Goal: Information Seeking & Learning: Learn about a topic

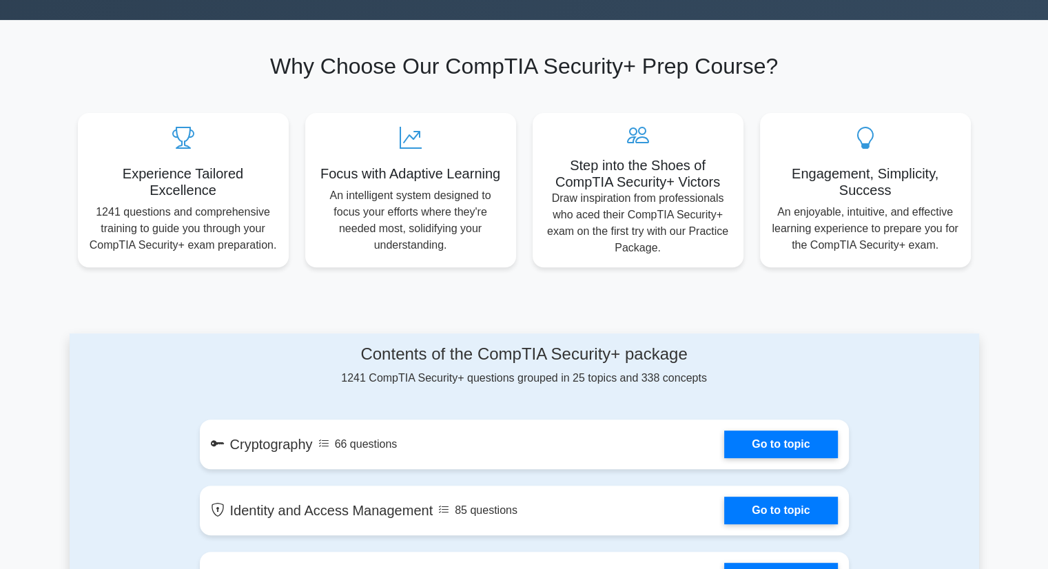
scroll to position [758, 0]
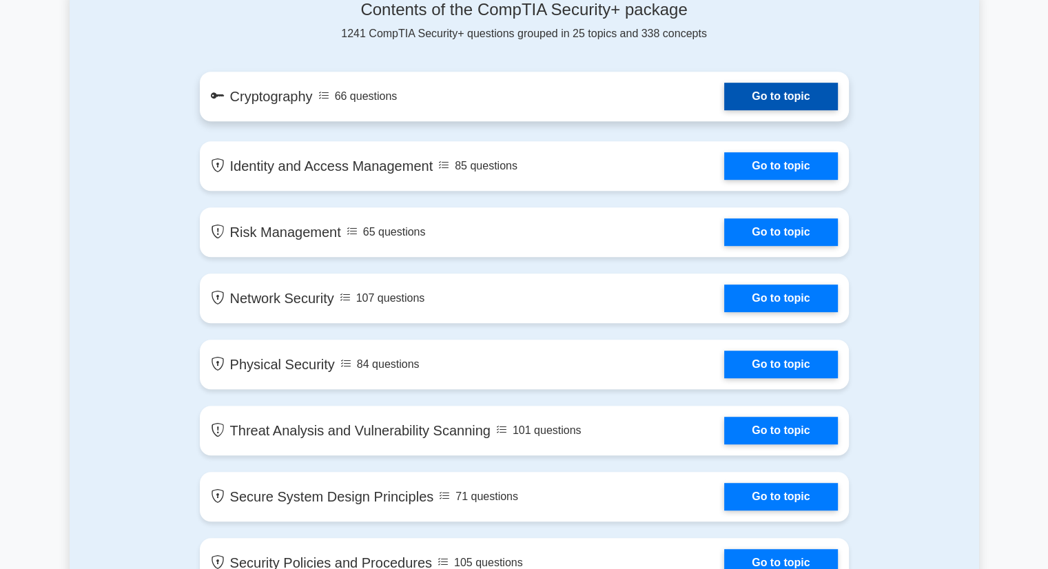
click at [724, 83] on link "Go to topic" at bounding box center [780, 97] width 113 height 28
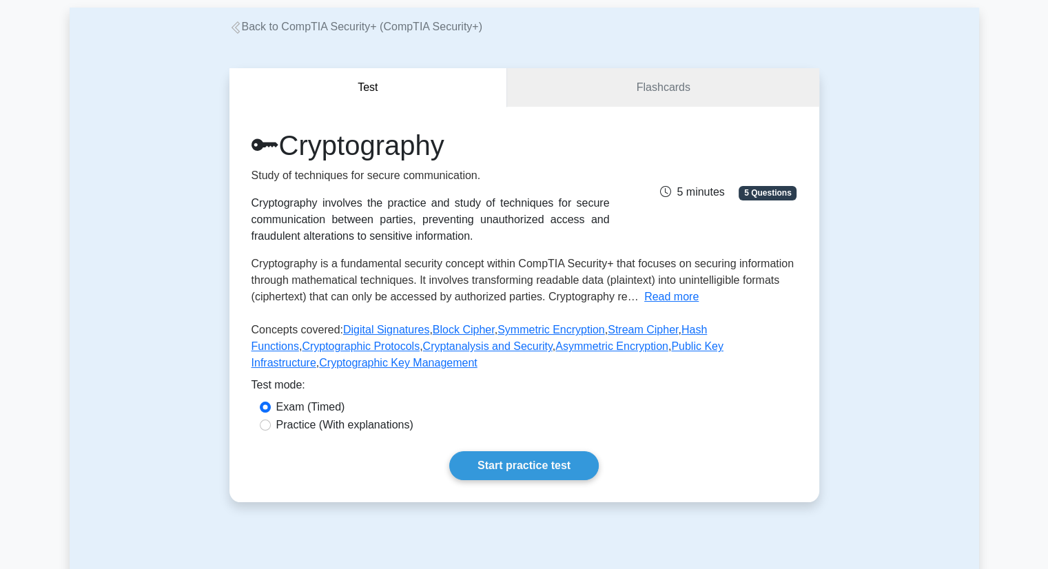
scroll to position [413, 0]
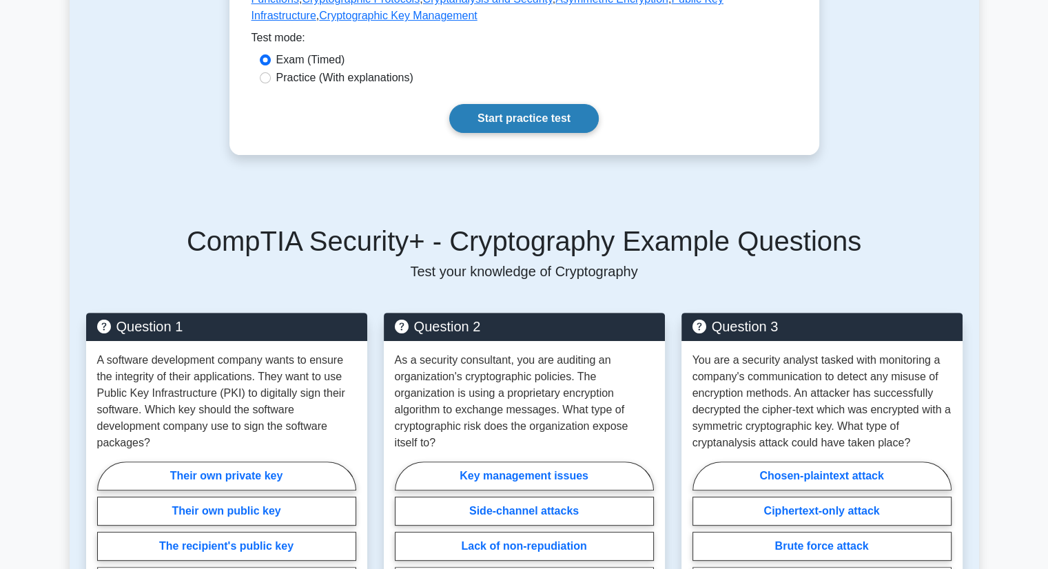
click at [535, 119] on link "Start practice test" at bounding box center [524, 118] width 150 height 29
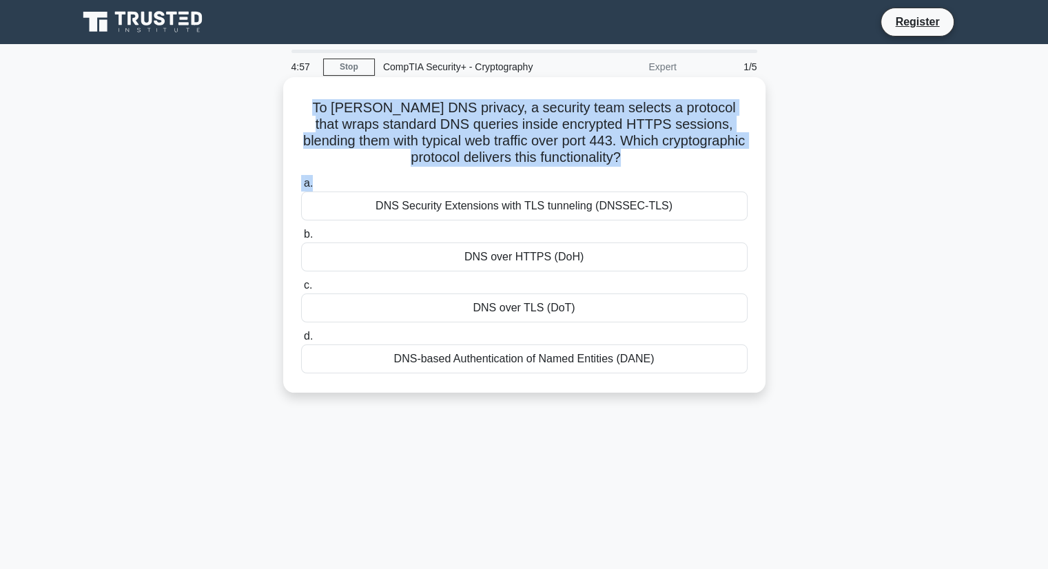
drag, startPoint x: 307, startPoint y: 111, endPoint x: 624, endPoint y: 174, distance: 323.2
click at [624, 174] on div "To harden DNS privacy, a security team selects a protocol that wraps standard D…" at bounding box center [524, 235] width 471 height 305
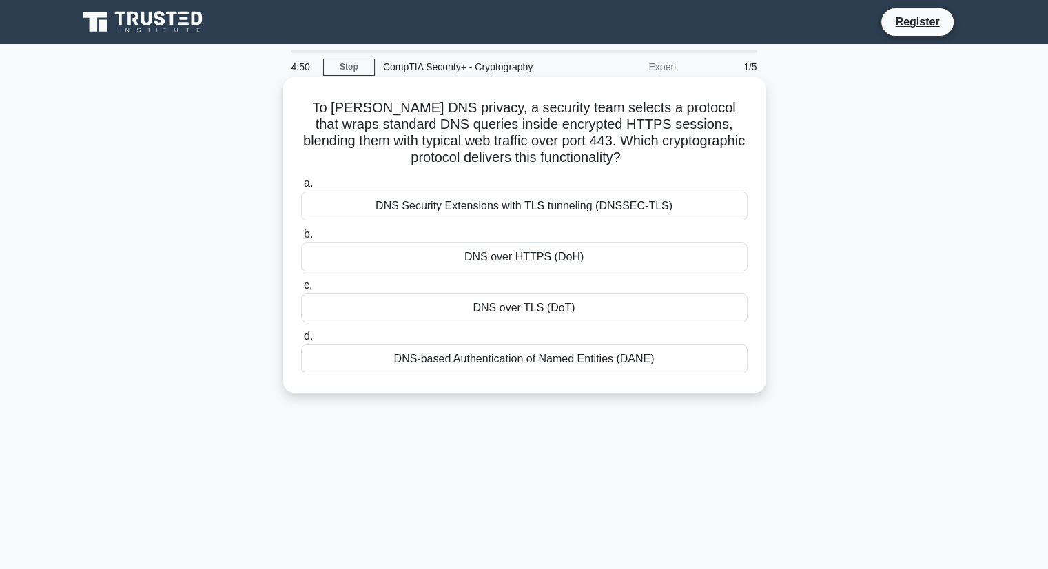
click at [497, 209] on div "DNS Security Extensions with TLS tunneling (DNSSEC-TLS)" at bounding box center [524, 206] width 446 height 29
click at [301, 188] on input "a. DNS Security Extensions with TLS tunneling (DNSSEC-TLS)" at bounding box center [301, 183] width 0 height 9
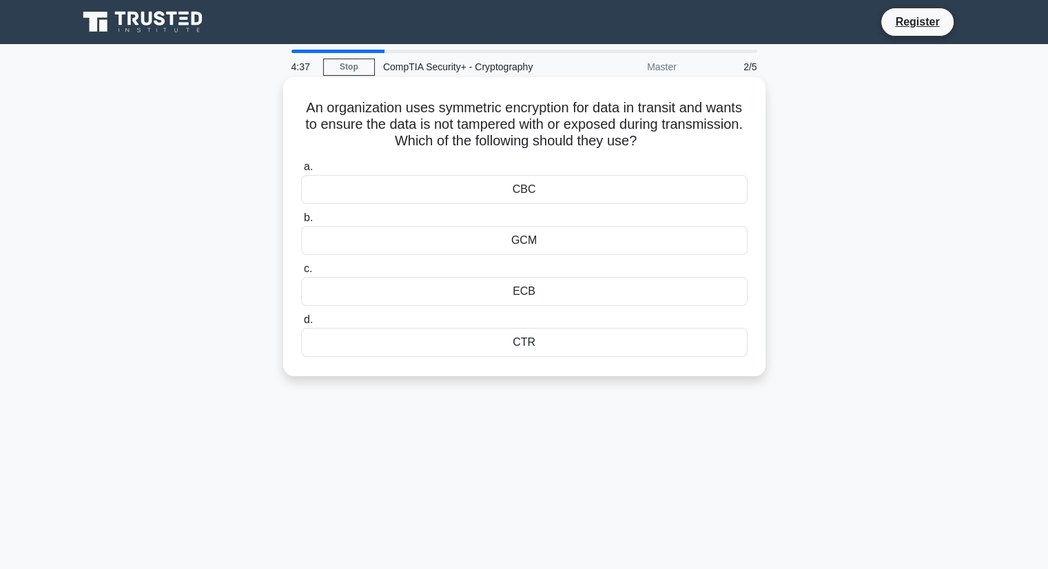
click at [518, 198] on div "CBC" at bounding box center [524, 189] width 446 height 29
click at [301, 172] on input "a. CBC" at bounding box center [301, 167] width 0 height 9
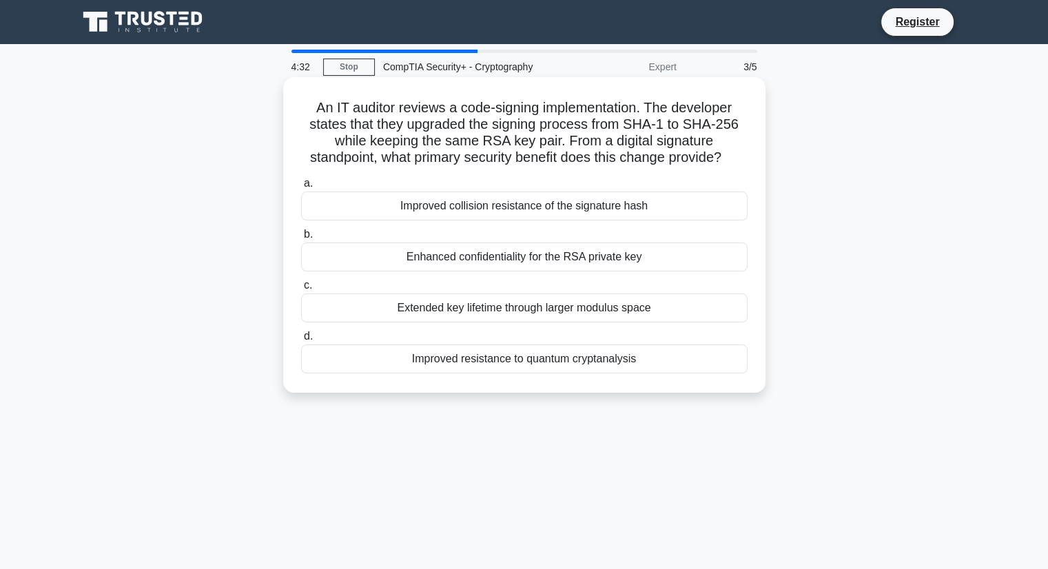
click at [526, 257] on div "Enhanced confidentiality for the RSA private key" at bounding box center [524, 257] width 446 height 29
click at [301, 239] on input "b. Enhanced confidentiality for the RSA private key" at bounding box center [301, 234] width 0 height 9
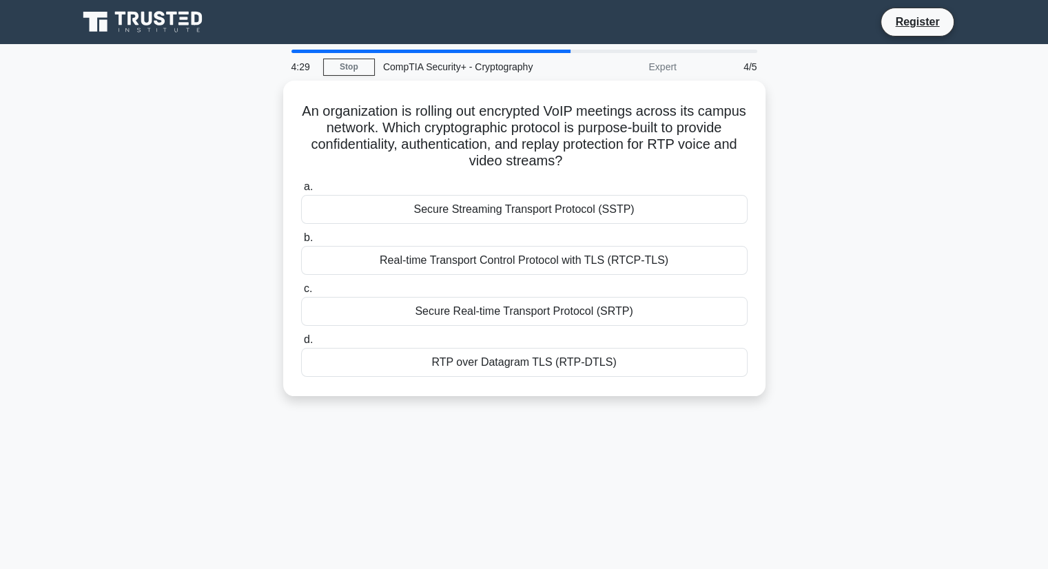
click at [526, 257] on div "Real-time Transport Control Protocol with TLS (RTCP-TLS)" at bounding box center [524, 260] width 446 height 29
click at [301, 243] on input "b. Real-time Transport Control Protocol with TLS (RTCP-TLS)" at bounding box center [301, 238] width 0 height 9
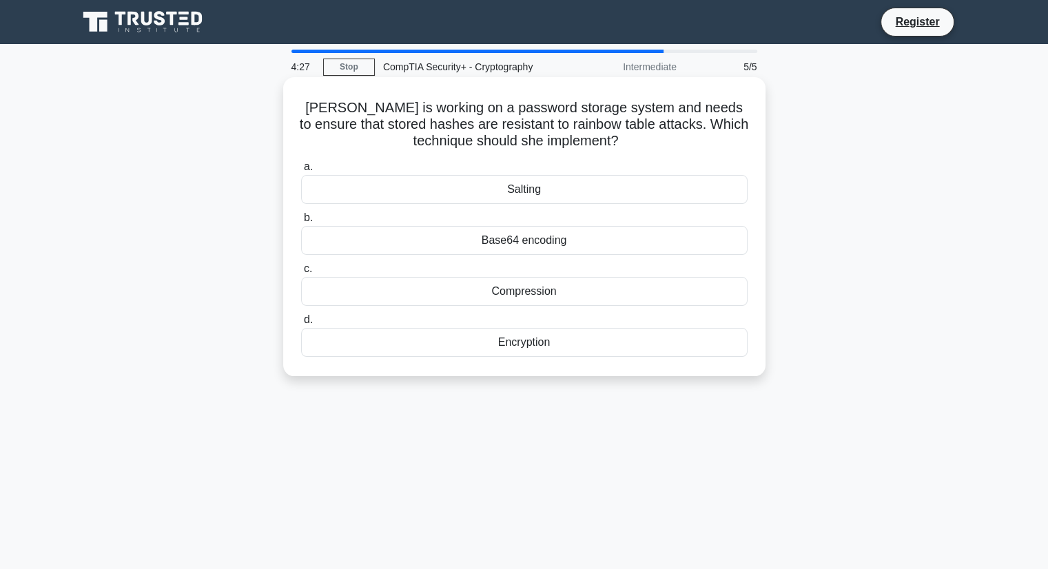
click at [524, 236] on div "Base64 encoding" at bounding box center [524, 240] width 446 height 29
click at [301, 223] on input "b. Base64 encoding" at bounding box center [301, 218] width 0 height 9
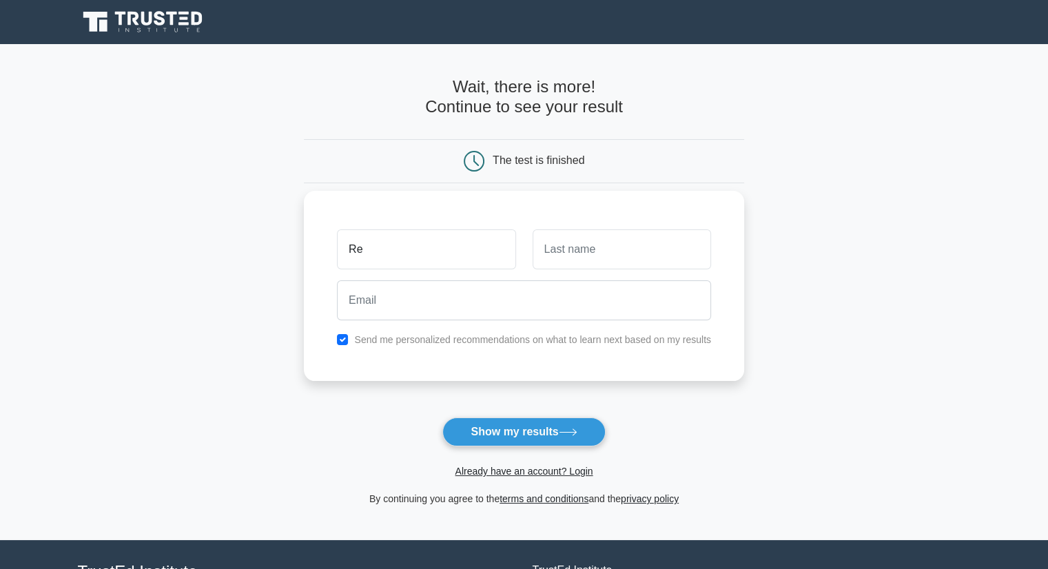
type input "Reshm Sekhar"
click at [602, 251] on input "text" at bounding box center [622, 249] width 178 height 40
type input "Geetha"
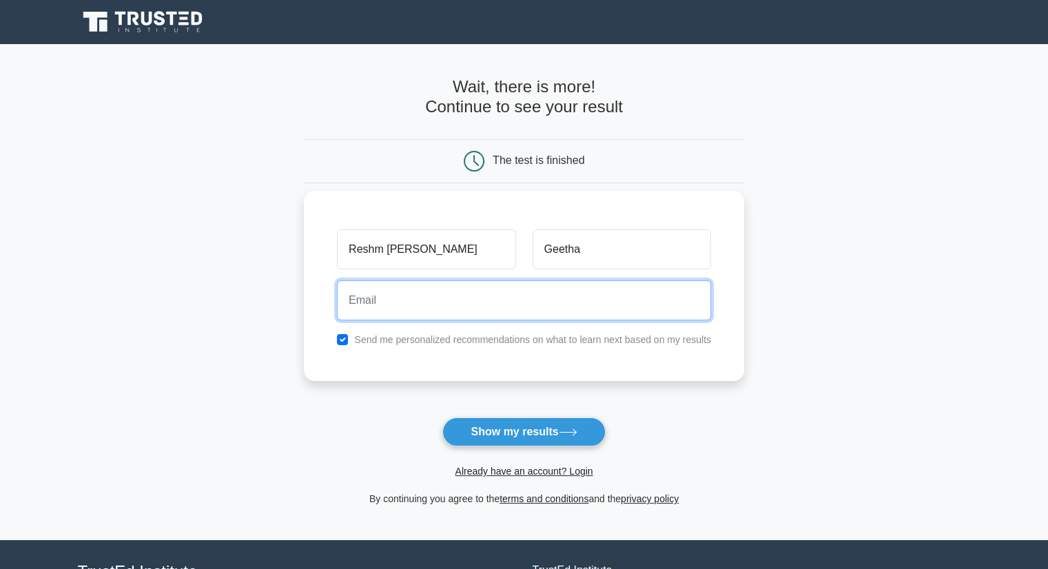
click at [573, 305] on input "email" at bounding box center [524, 300] width 374 height 40
type input "kanha6347@gmail.com"
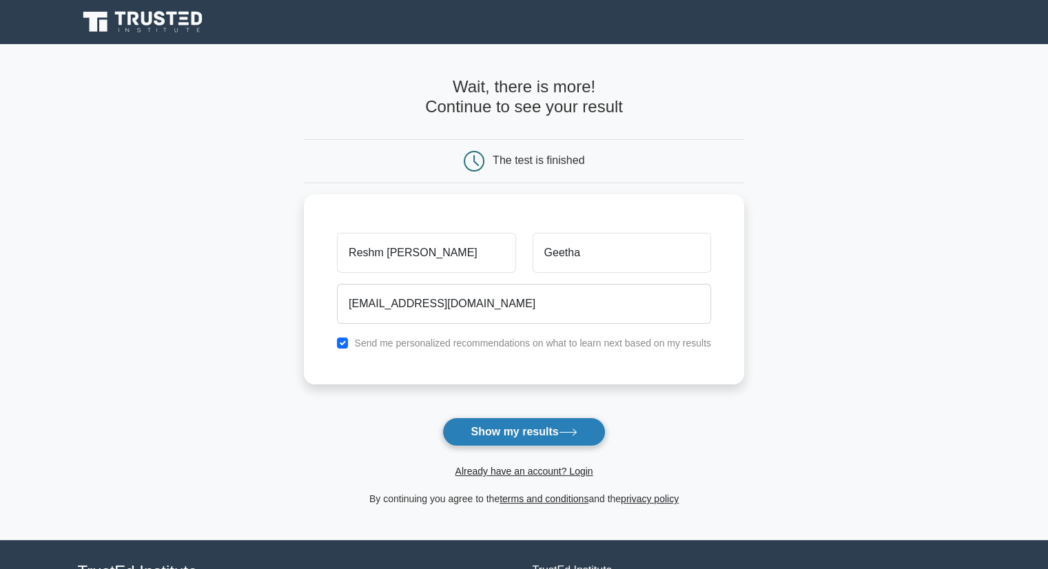
click at [514, 425] on button "Show my results" at bounding box center [523, 432] width 163 height 29
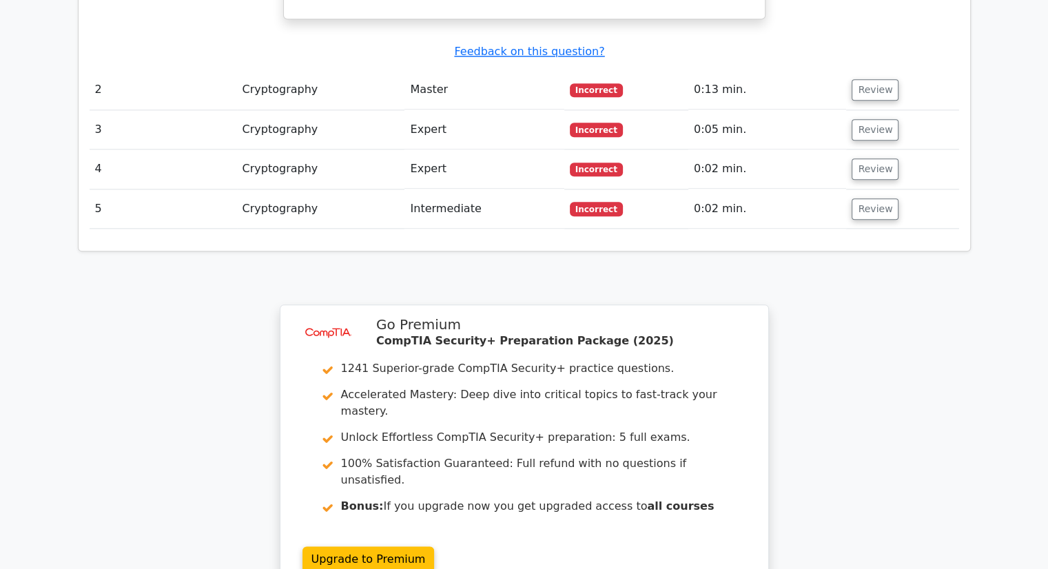
scroll to position [1855, 0]
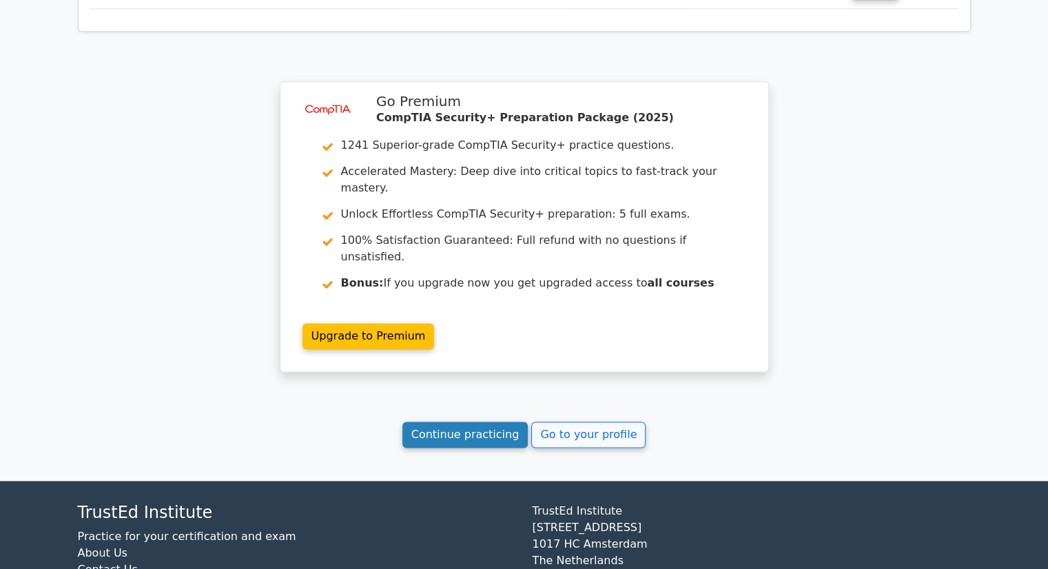
click at [490, 422] on link "Continue practicing" at bounding box center [465, 435] width 126 height 26
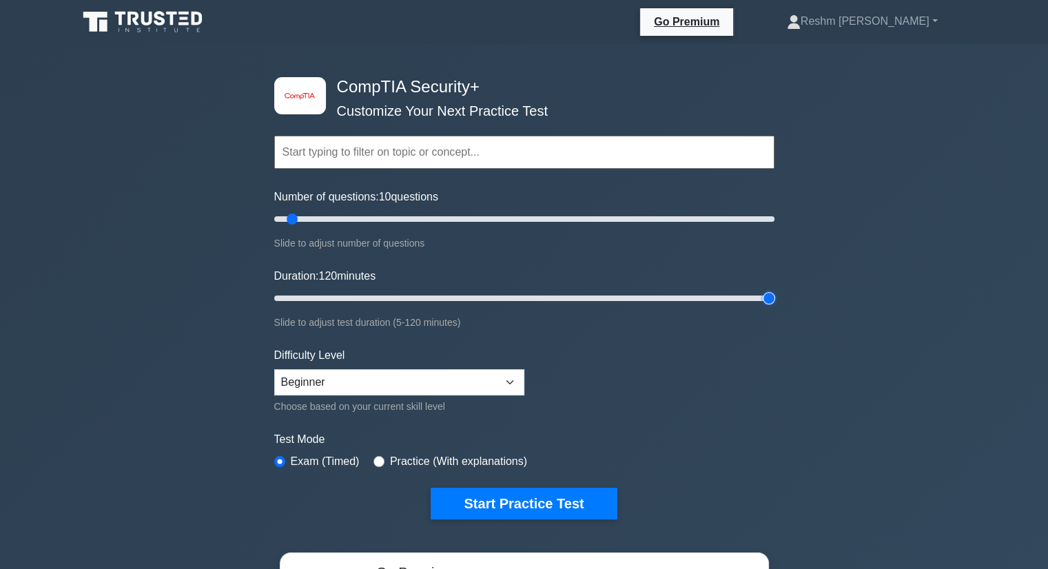
drag, startPoint x: 296, startPoint y: 294, endPoint x: 770, endPoint y: 293, distance: 474.0
type input "120"
click at [770, 293] on input "Duration: 120 minutes" at bounding box center [524, 298] width 500 height 17
drag, startPoint x: 300, startPoint y: 218, endPoint x: 783, endPoint y: 256, distance: 484.5
type input "200"
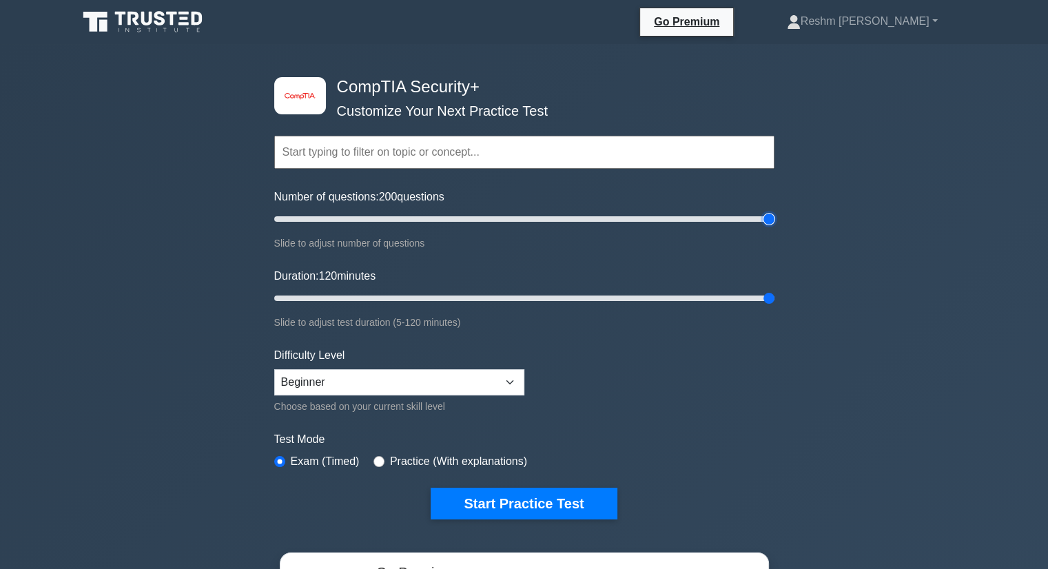
click at [774, 227] on input "Number of questions: 200 questions" at bounding box center [524, 219] width 500 height 17
click at [552, 504] on button "Start Practice Test" at bounding box center [524, 504] width 186 height 32
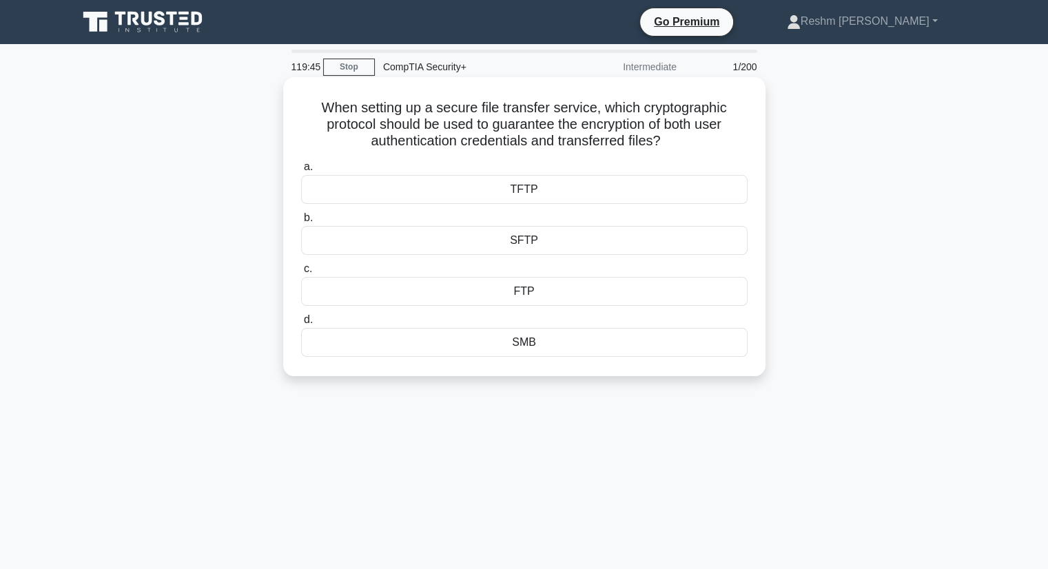
click at [524, 292] on div "FTP" at bounding box center [524, 291] width 446 height 29
click at [301, 274] on input "c. FTP" at bounding box center [301, 269] width 0 height 9
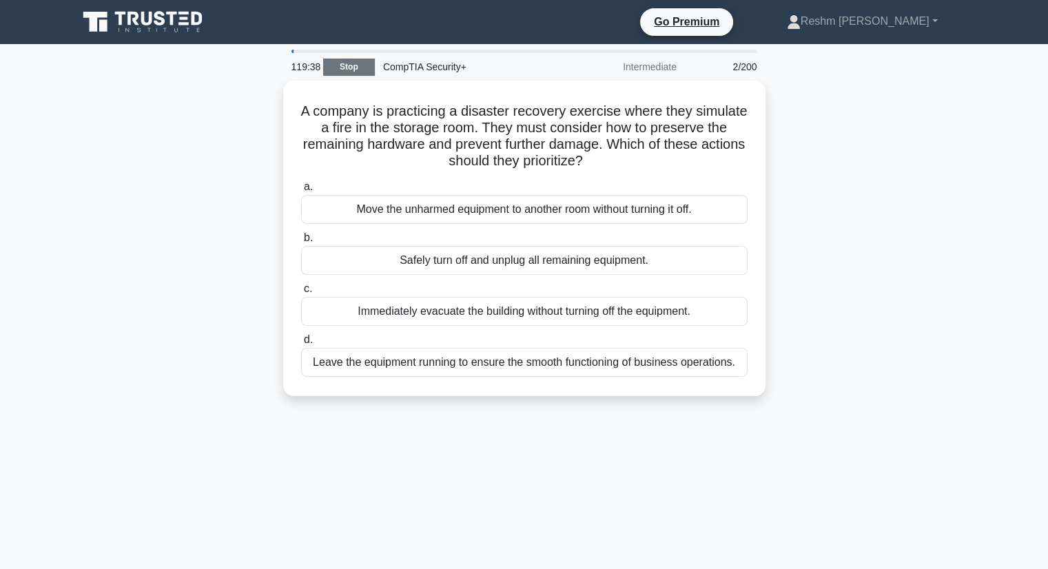
click at [331, 64] on link "Stop" at bounding box center [349, 67] width 52 height 17
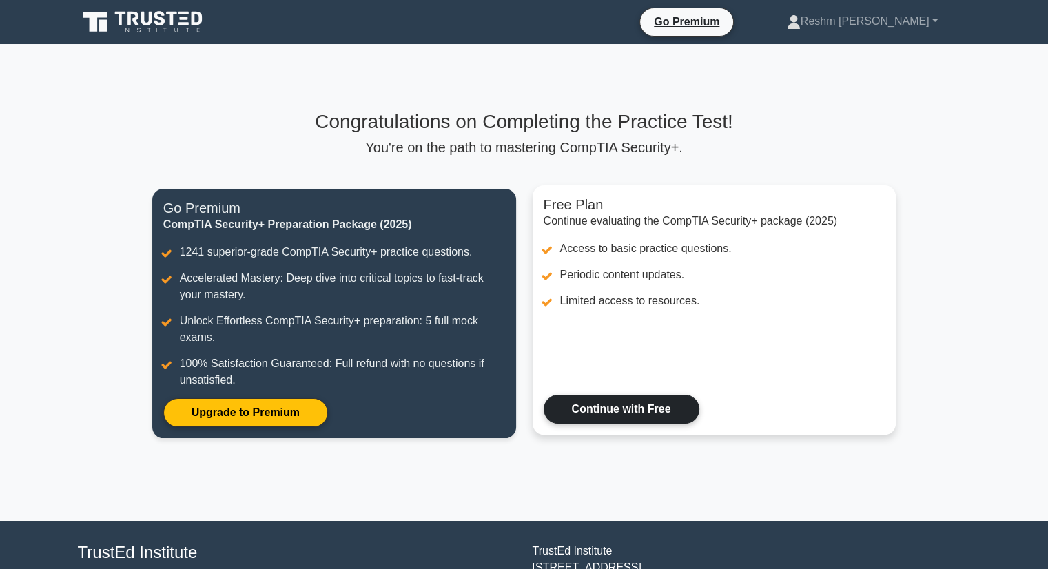
click at [619, 415] on link "Continue with Free" at bounding box center [622, 409] width 156 height 29
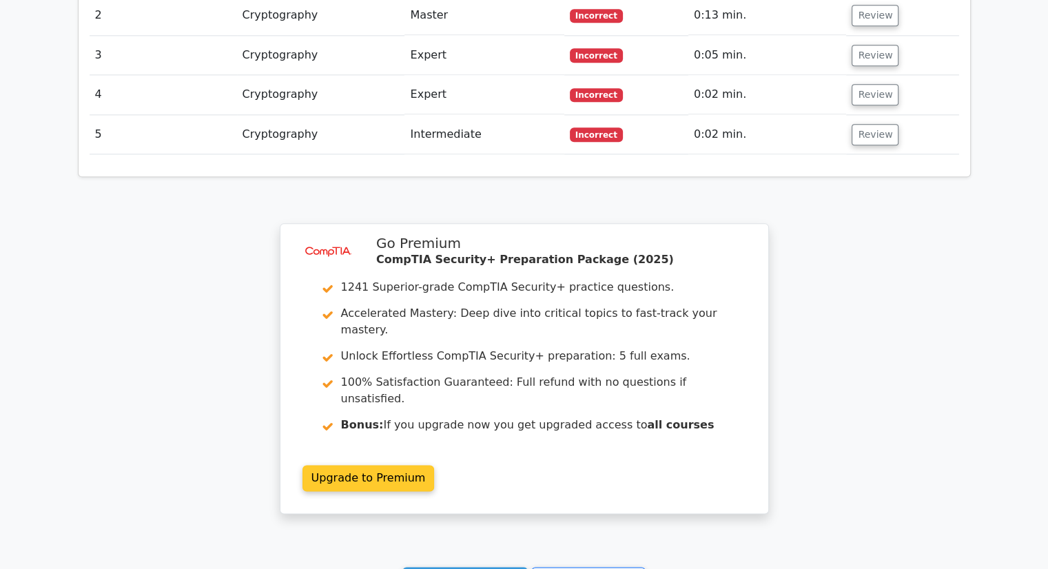
scroll to position [1855, 0]
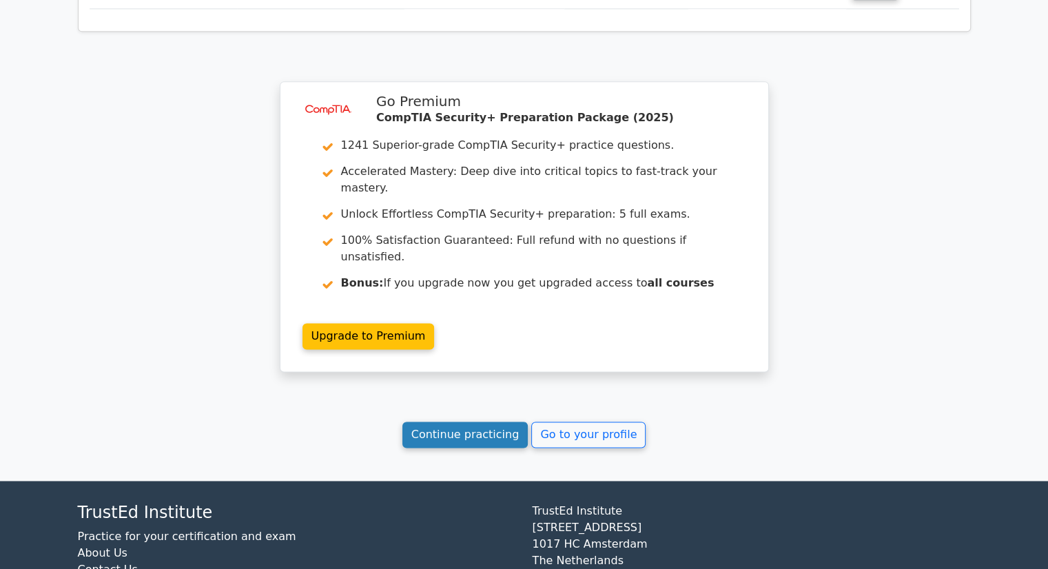
click at [502, 422] on link "Continue practicing" at bounding box center [465, 435] width 126 height 26
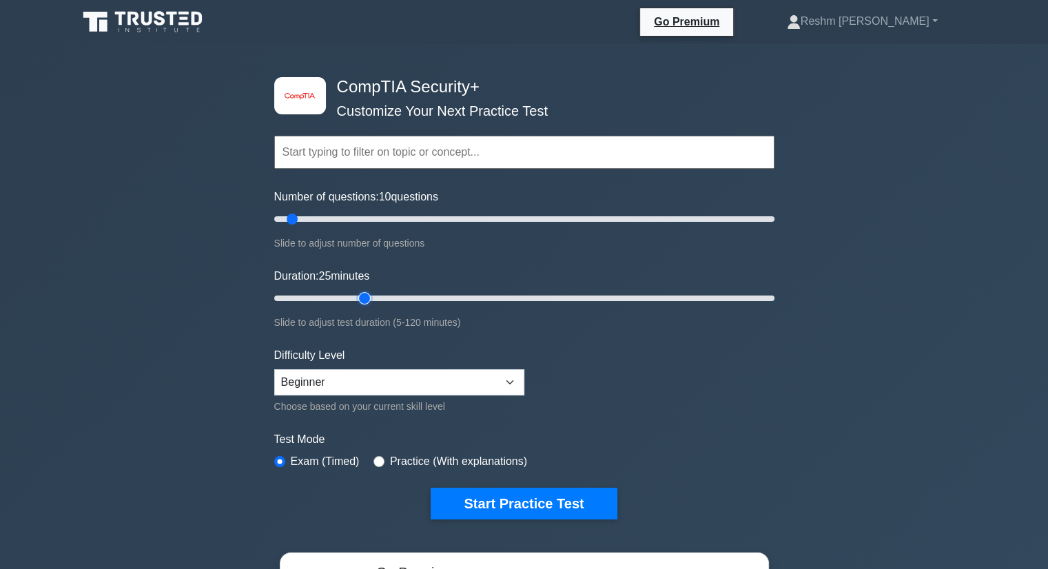
type input "25"
click at [364, 297] on input "Duration: 25 minutes" at bounding box center [524, 298] width 500 height 17
click at [364, 221] on input "Number of questions: 10 questions" at bounding box center [524, 219] width 500 height 17
type input "25"
click at [325, 214] on input "Number of questions: 40 questions" at bounding box center [524, 219] width 500 height 17
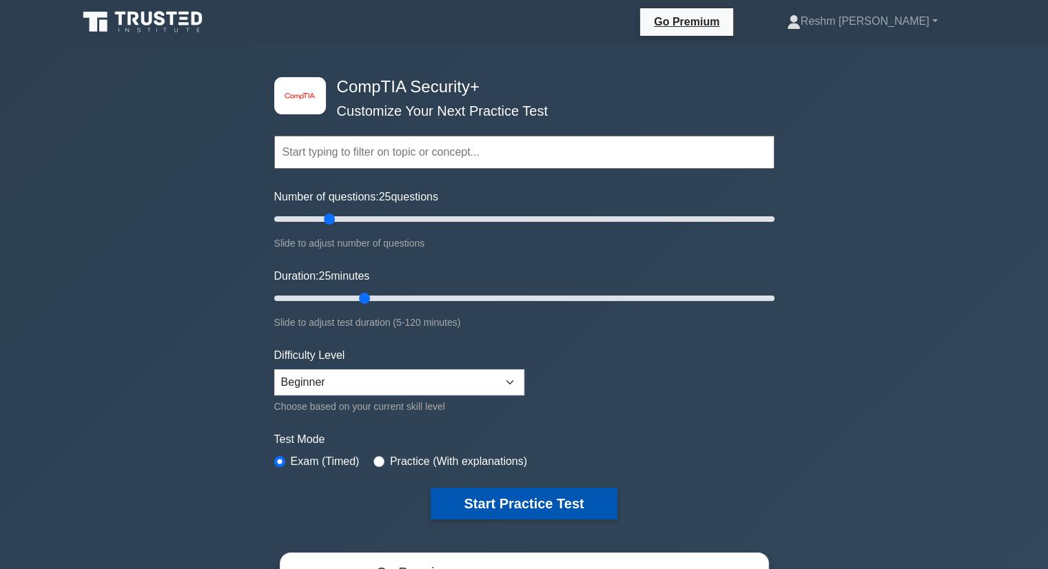
click at [508, 502] on button "Start Practice Test" at bounding box center [524, 504] width 186 height 32
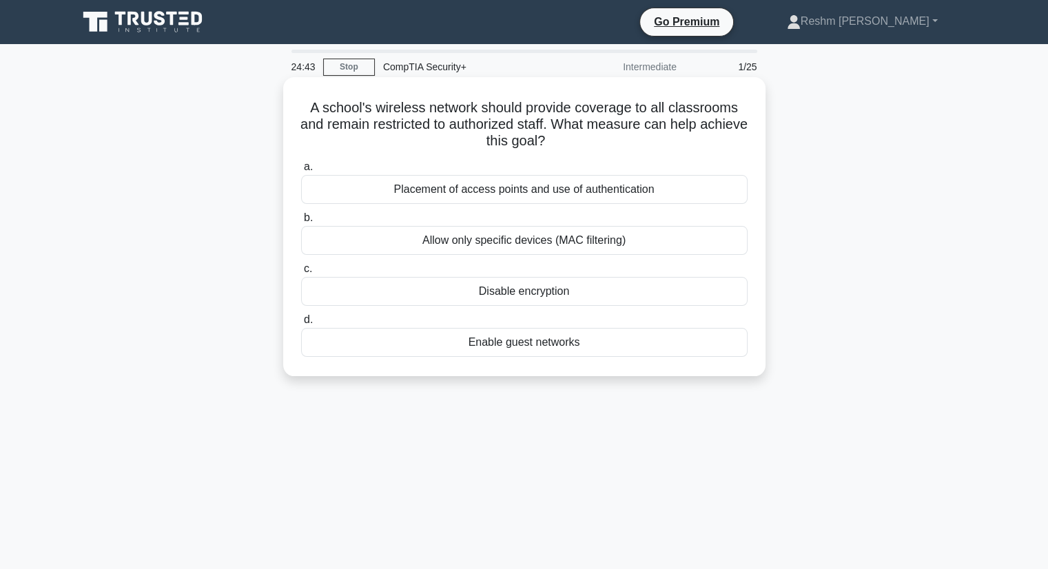
click at [502, 247] on div "Allow only specific devices (MAC filtering)" at bounding box center [524, 240] width 446 height 29
click at [301, 223] on input "b. Allow only specific devices (MAC filtering)" at bounding box center [301, 218] width 0 height 9
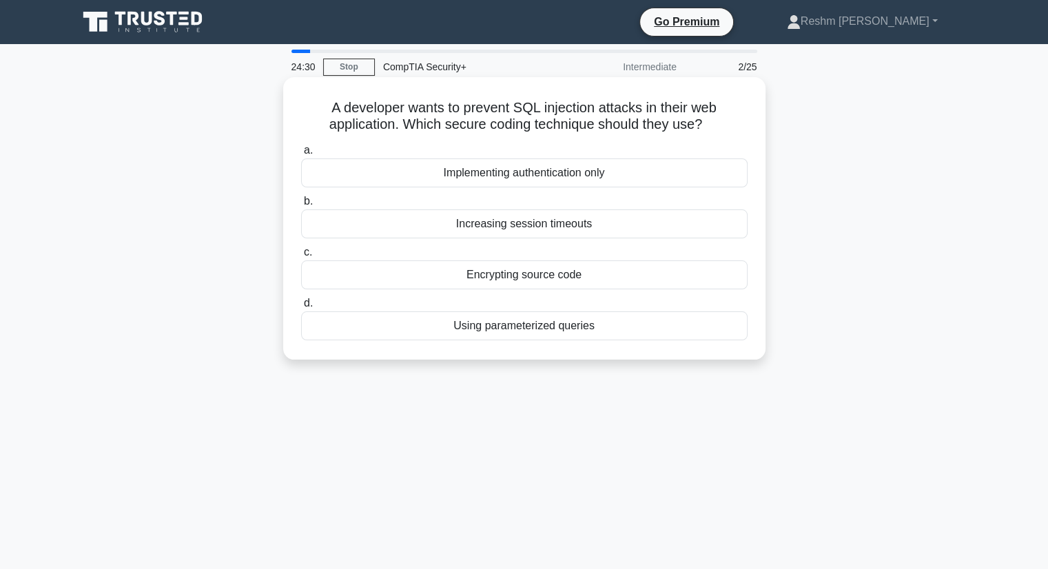
click at [507, 326] on div "Using parameterized queries" at bounding box center [524, 325] width 446 height 29
click at [301, 308] on input "d. Using parameterized queries" at bounding box center [301, 303] width 0 height 9
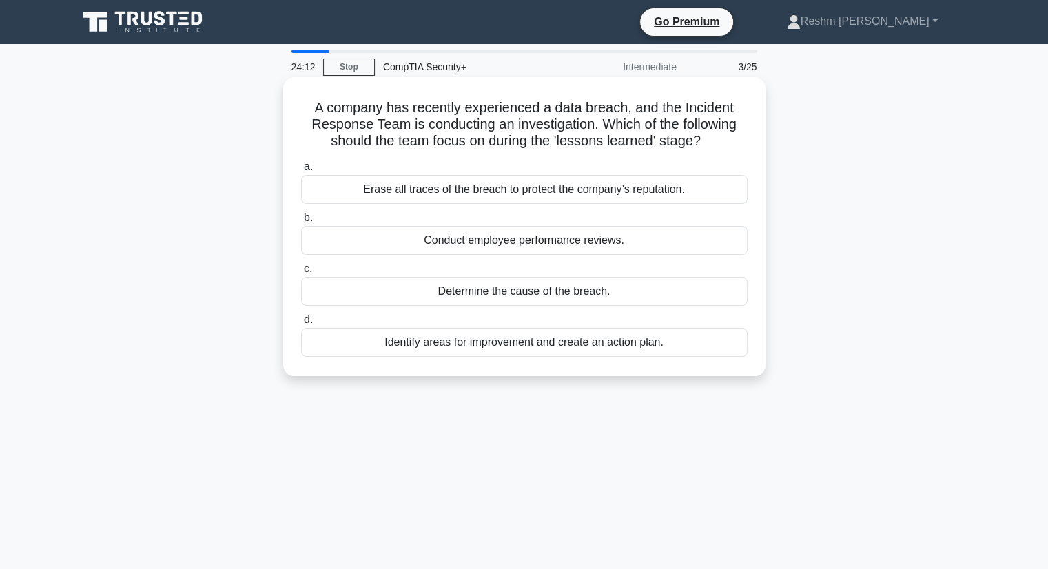
click at [484, 343] on div "Identify areas for improvement and create an action plan." at bounding box center [524, 342] width 446 height 29
click at [301, 325] on input "d. Identify areas for improvement and create an action plan." at bounding box center [301, 320] width 0 height 9
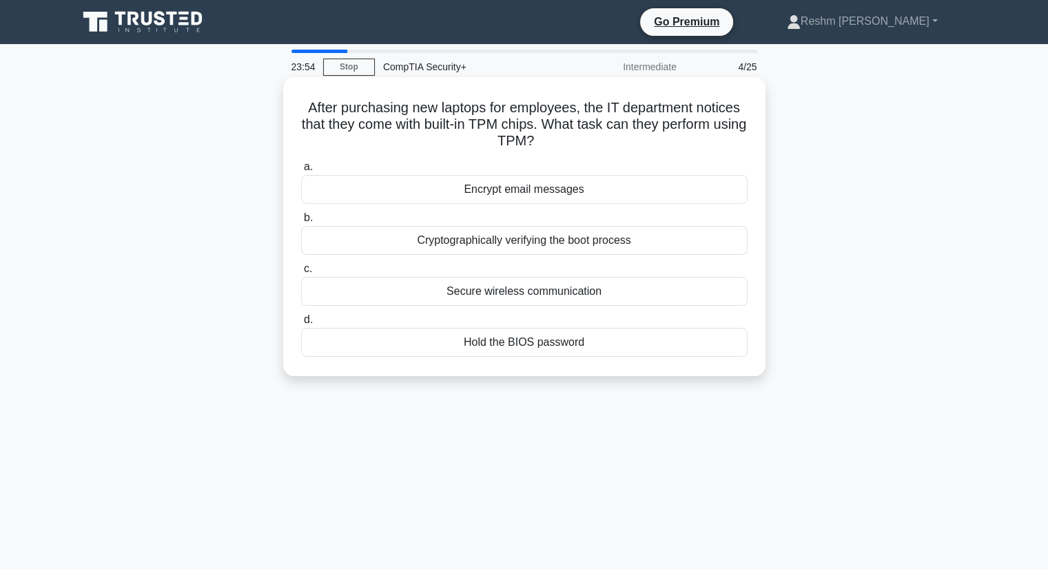
click at [519, 238] on div "Cryptographically verifying the boot process" at bounding box center [524, 240] width 446 height 29
click at [301, 223] on input "b. Cryptographically verifying the boot process" at bounding box center [301, 218] width 0 height 9
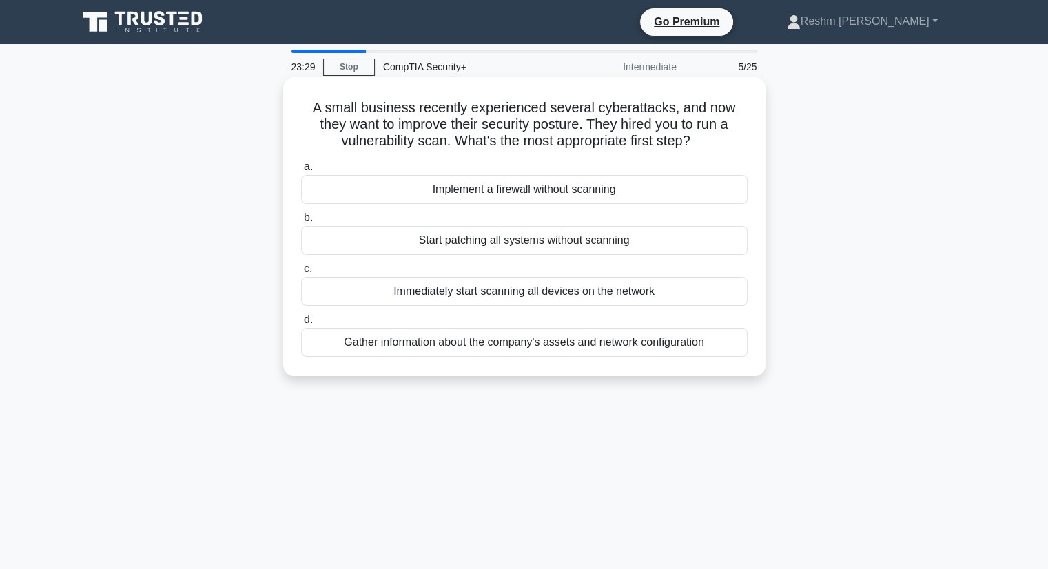
click at [442, 342] on div "Gather information about the company's assets and network configuration" at bounding box center [524, 342] width 446 height 29
click at [301, 325] on input "d. Gather information about the company's assets and network configuration" at bounding box center [301, 320] width 0 height 9
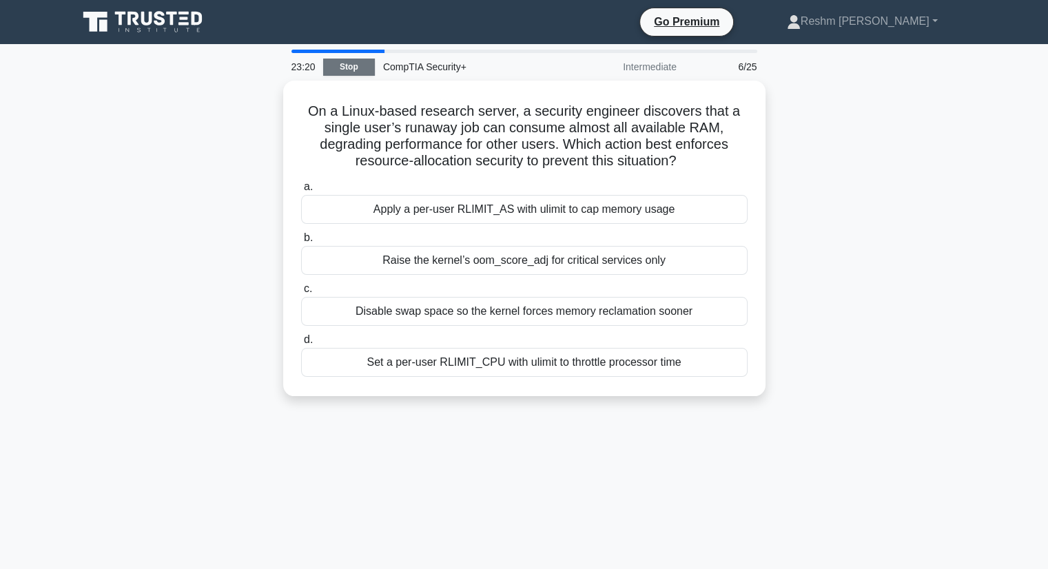
click at [325, 59] on link "Stop" at bounding box center [349, 67] width 52 height 17
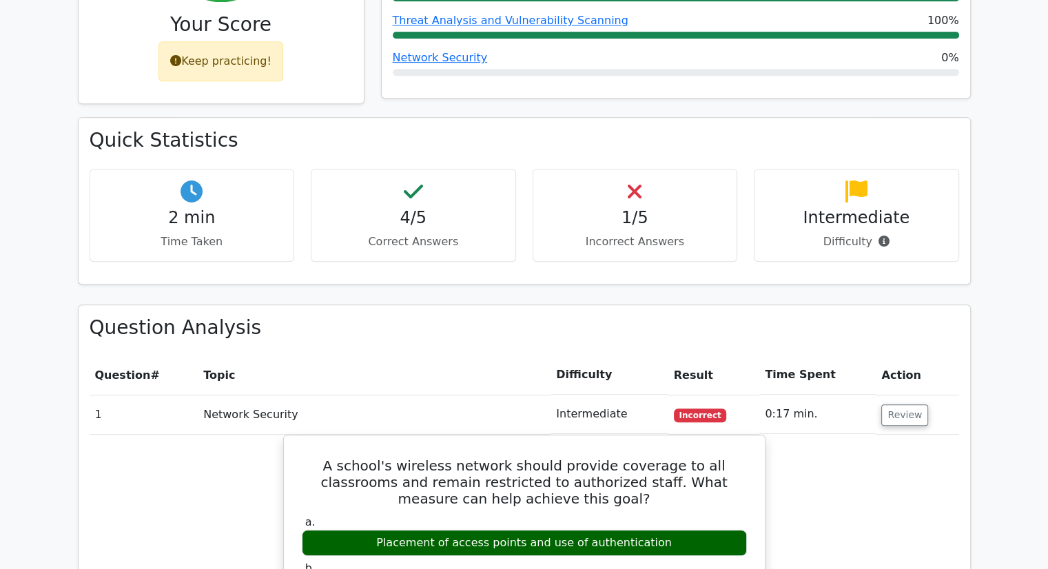
scroll to position [344, 0]
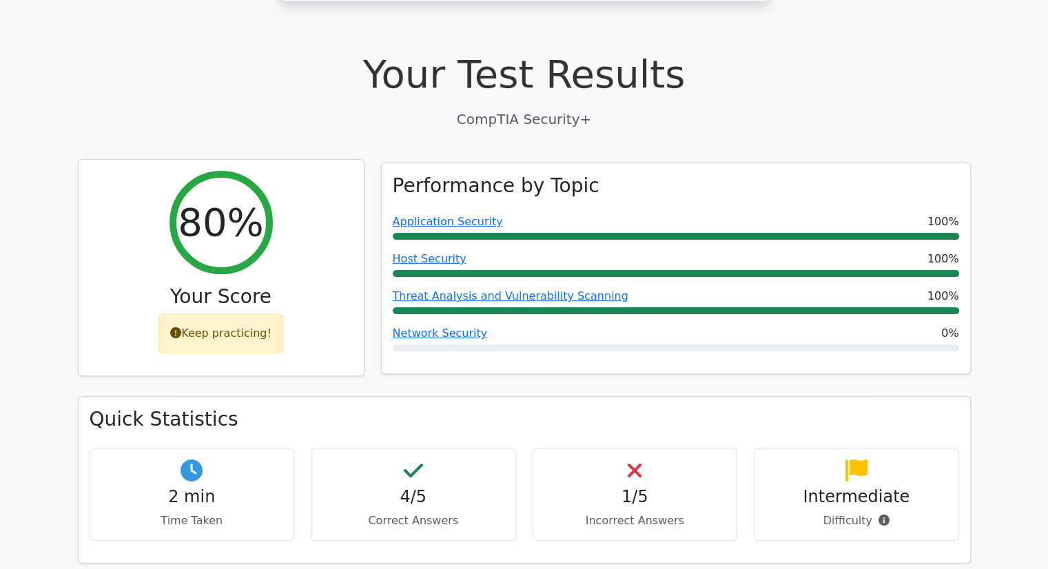
click at [225, 313] on div "Keep practicing!" at bounding box center [220, 333] width 125 height 40
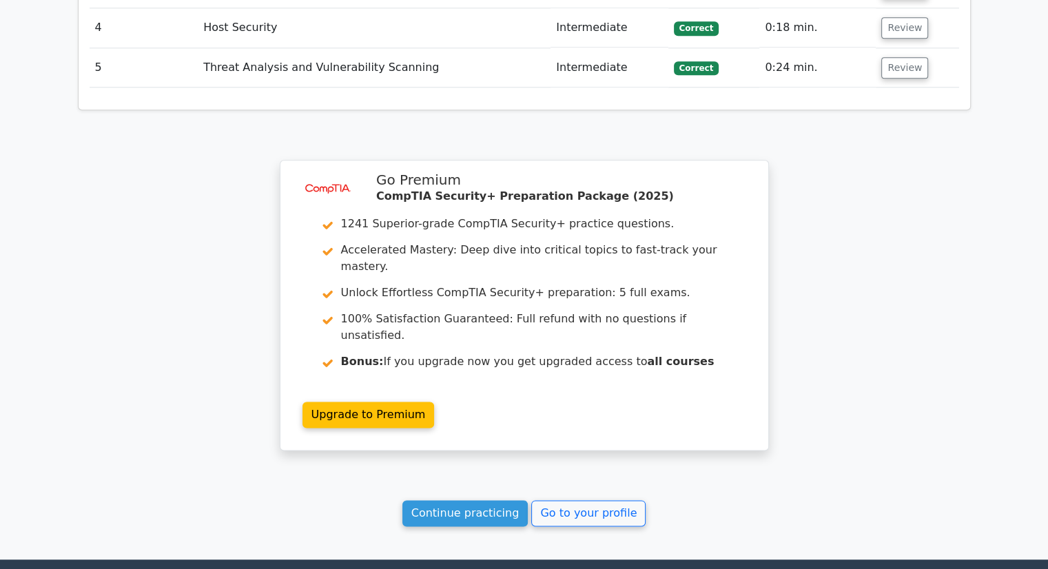
scroll to position [1666, 0]
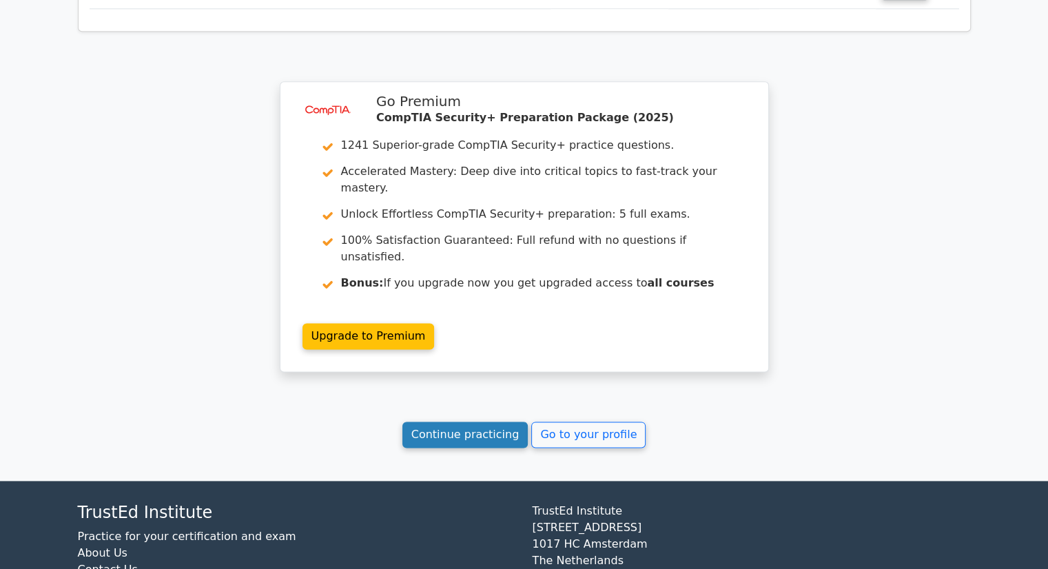
click at [482, 422] on link "Continue practicing" at bounding box center [465, 435] width 126 height 26
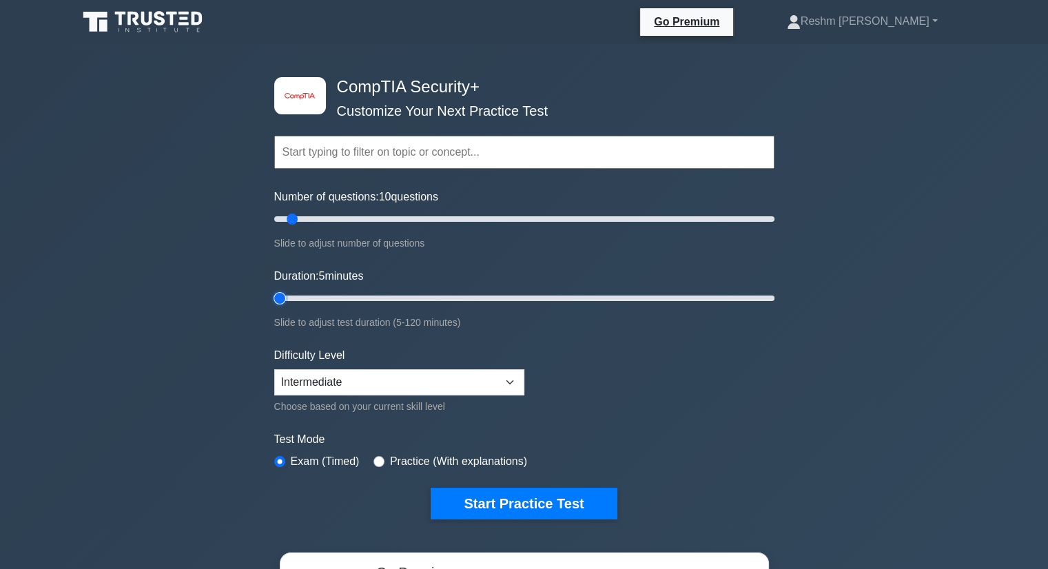
type input "5"
click at [287, 296] on input "Duration: 5 minutes" at bounding box center [524, 298] width 500 height 17
type input "5"
click at [276, 217] on input "Number of questions: 10 questions" at bounding box center [524, 219] width 500 height 17
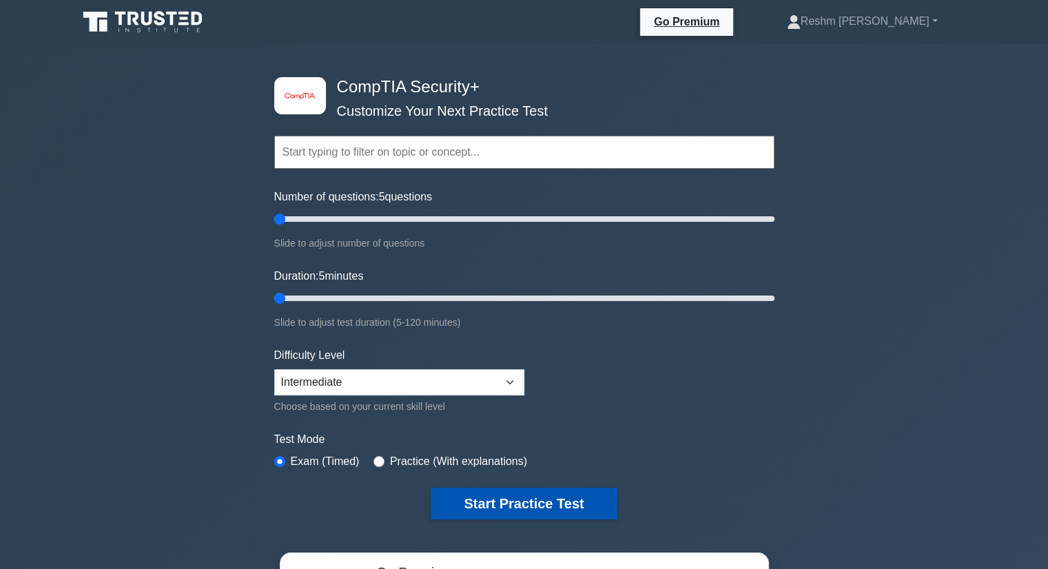
click at [493, 504] on button "Start Practice Test" at bounding box center [524, 504] width 186 height 32
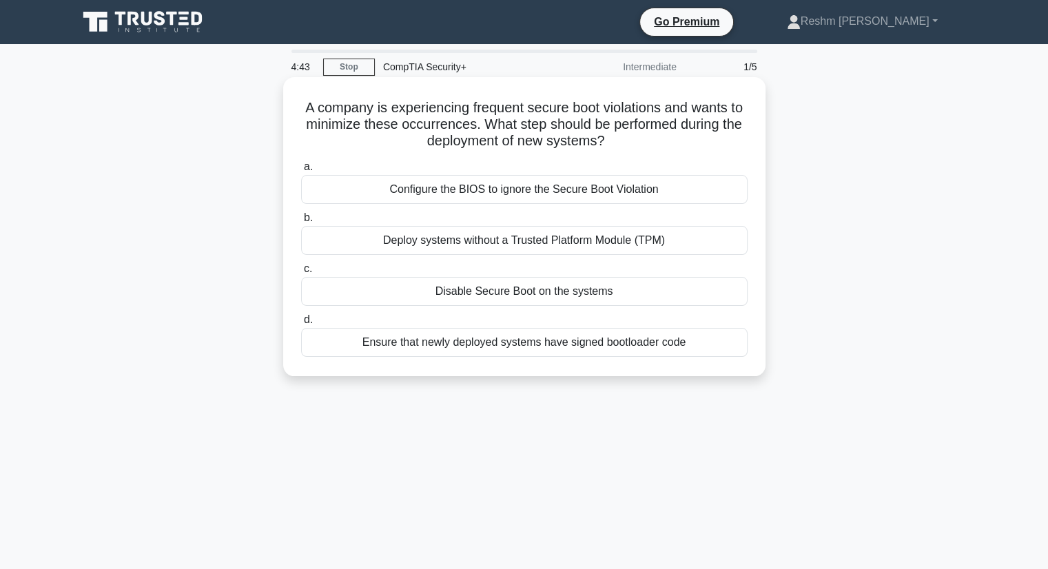
click at [495, 187] on div "Configure the BIOS to ignore the Secure Boot Violation" at bounding box center [524, 189] width 446 height 29
click at [301, 172] on input "a. Configure the BIOS to ignore the Secure Boot Violation" at bounding box center [301, 167] width 0 height 9
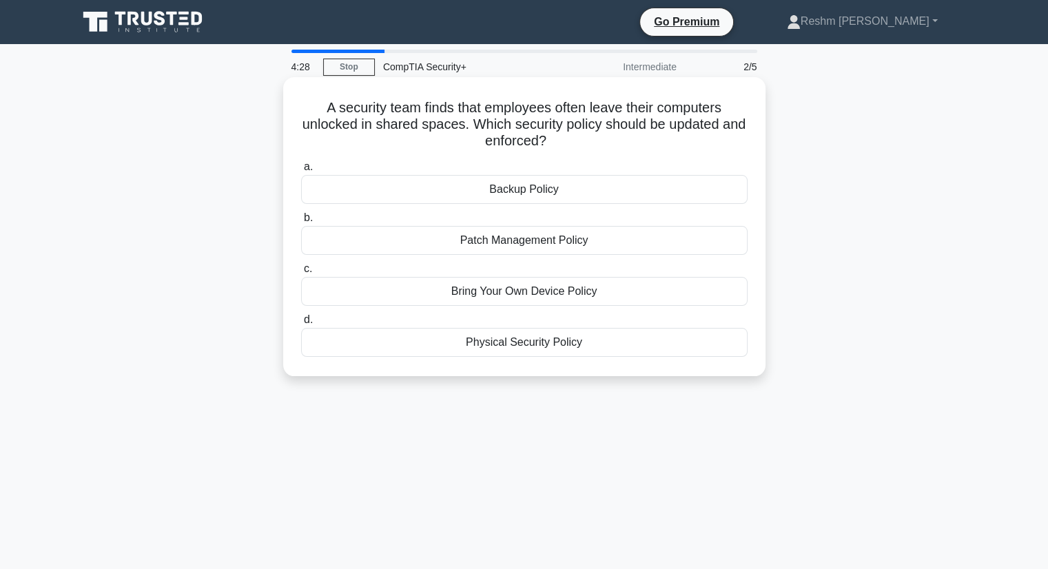
click at [501, 340] on div "Physical Security Policy" at bounding box center [524, 342] width 446 height 29
click at [301, 325] on input "d. Physical Security Policy" at bounding box center [301, 320] width 0 height 9
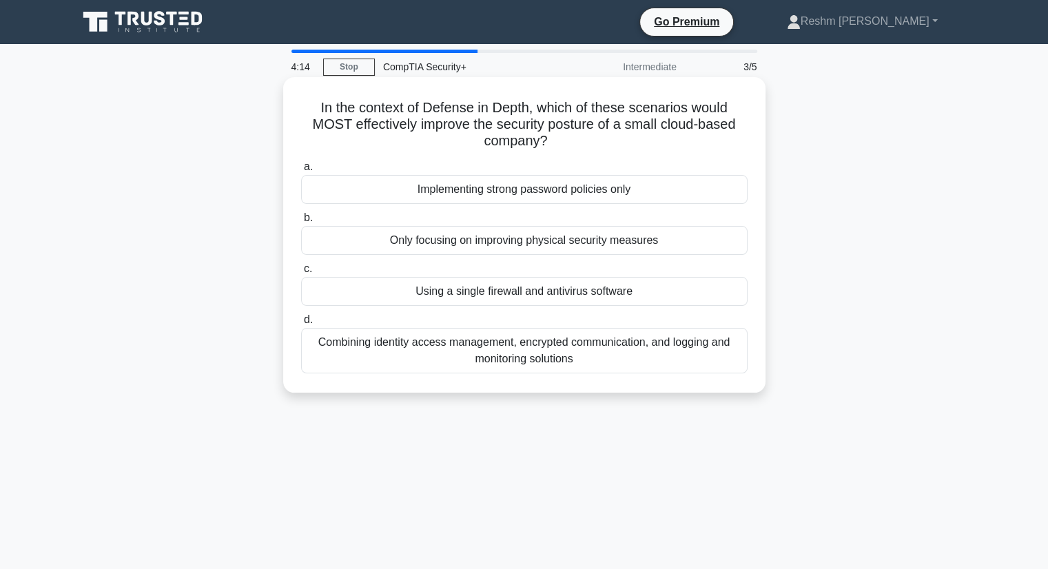
click at [517, 338] on div "Combining identity access management, encrypted communication, and logging and …" at bounding box center [524, 350] width 446 height 45
click at [301, 325] on input "d. Combining identity access management, encrypted communication, and logging a…" at bounding box center [301, 320] width 0 height 9
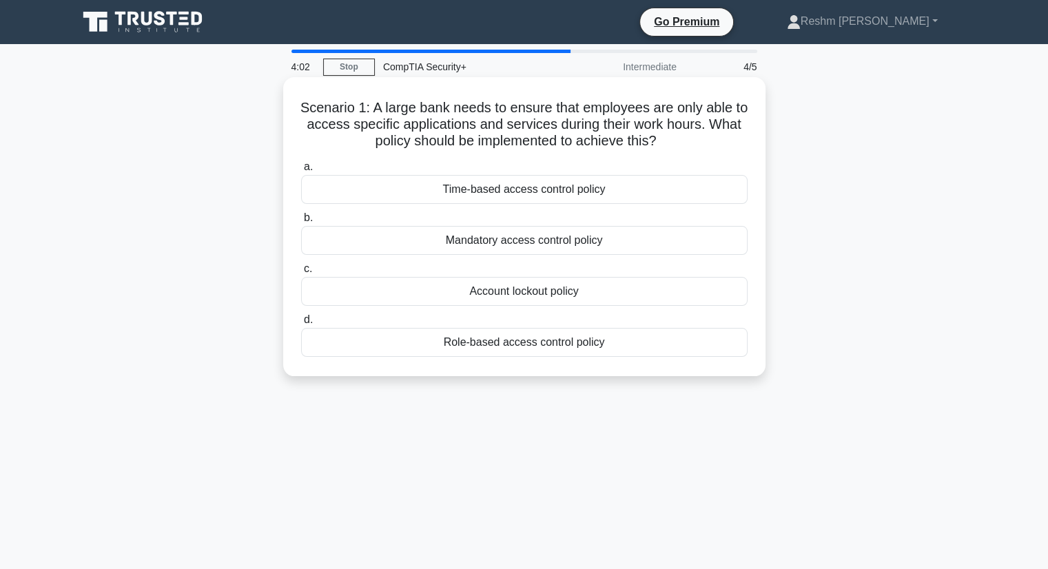
click at [510, 250] on div "Mandatory access control policy" at bounding box center [524, 240] width 446 height 29
click at [301, 223] on input "b. Mandatory access control policy" at bounding box center [301, 218] width 0 height 9
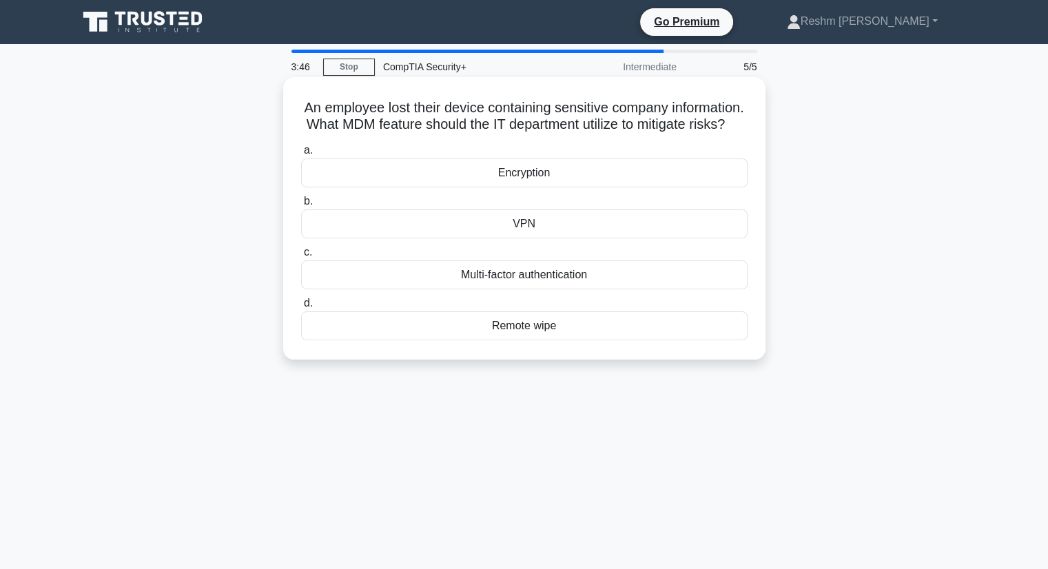
click at [515, 187] on div "Encryption" at bounding box center [524, 172] width 446 height 29
click at [301, 155] on input "a. Encryption" at bounding box center [301, 150] width 0 height 9
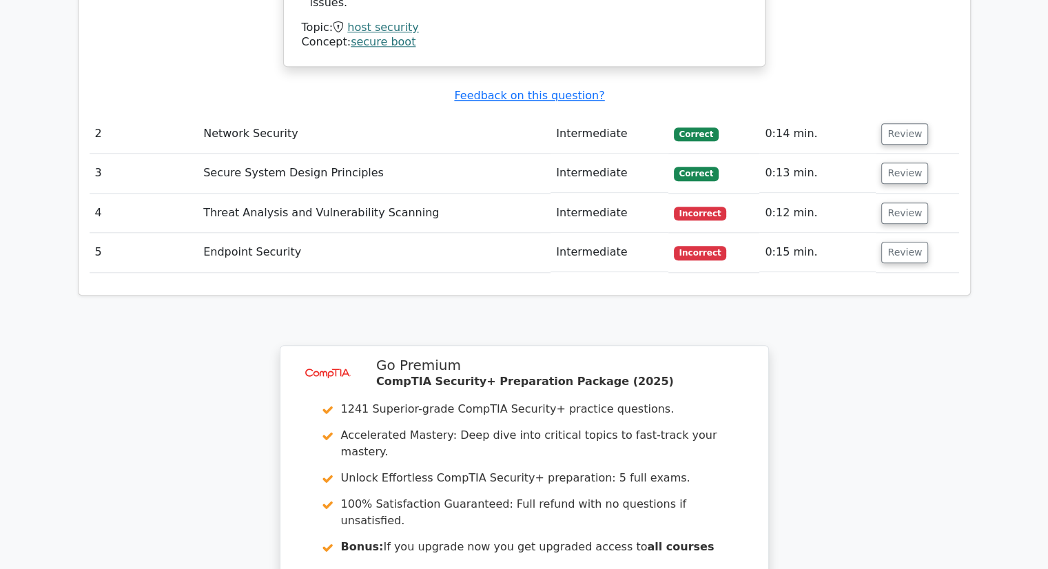
scroll to position [1585, 0]
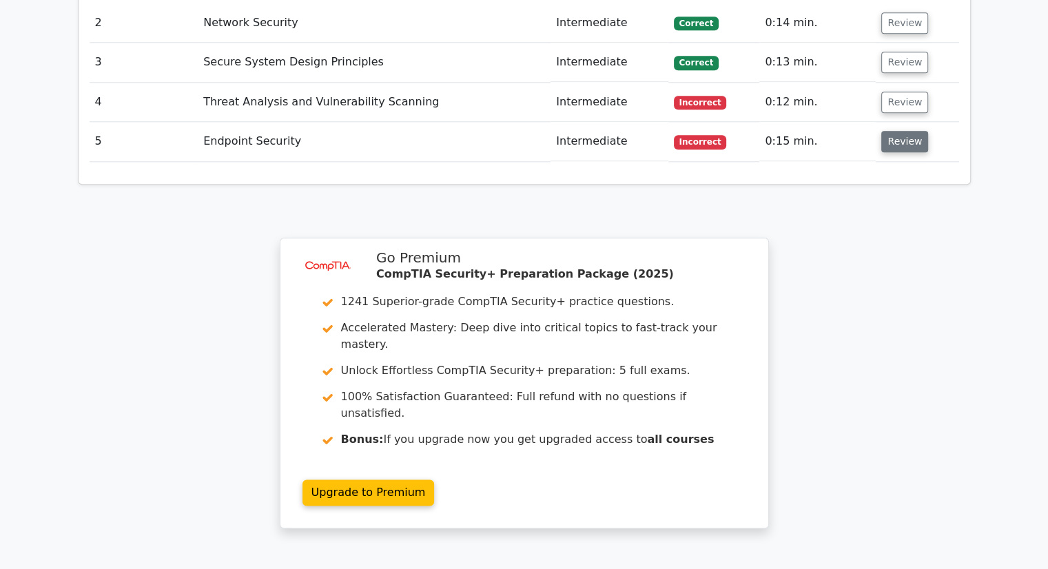
click at [887, 131] on button "Review" at bounding box center [904, 141] width 47 height 21
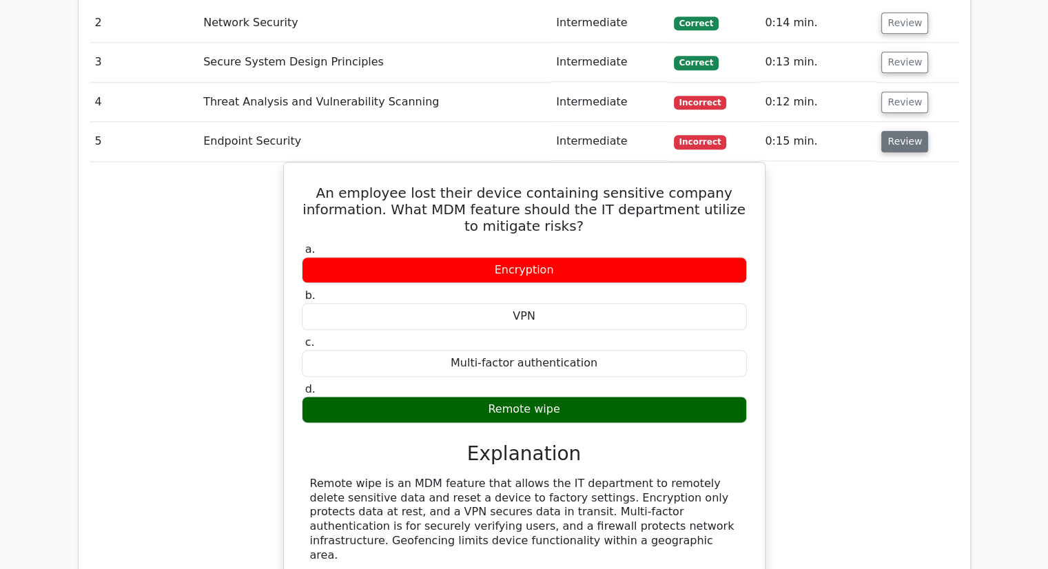
scroll to position [1516, 0]
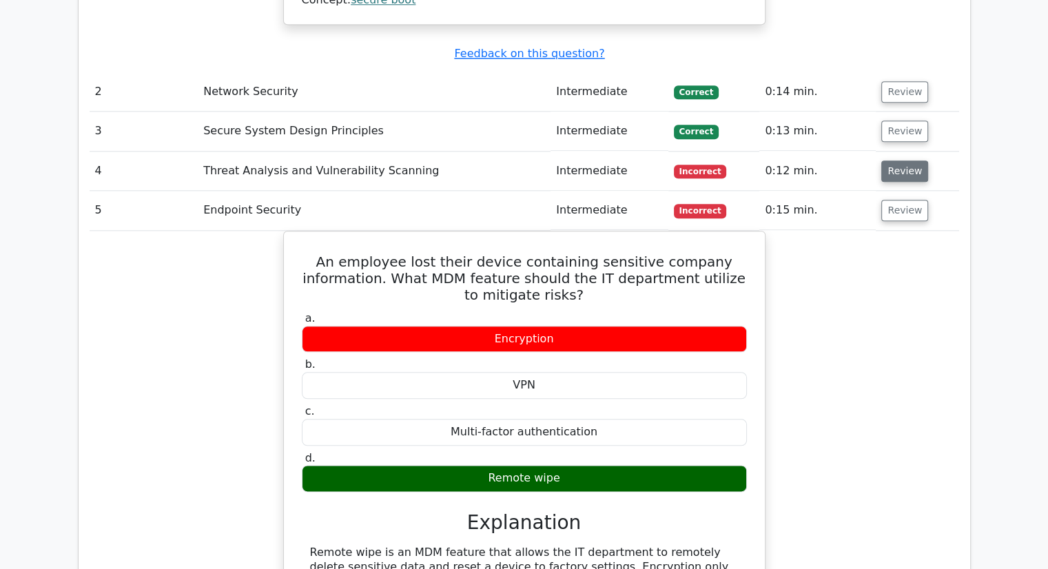
click at [882, 161] on button "Review" at bounding box center [904, 171] width 47 height 21
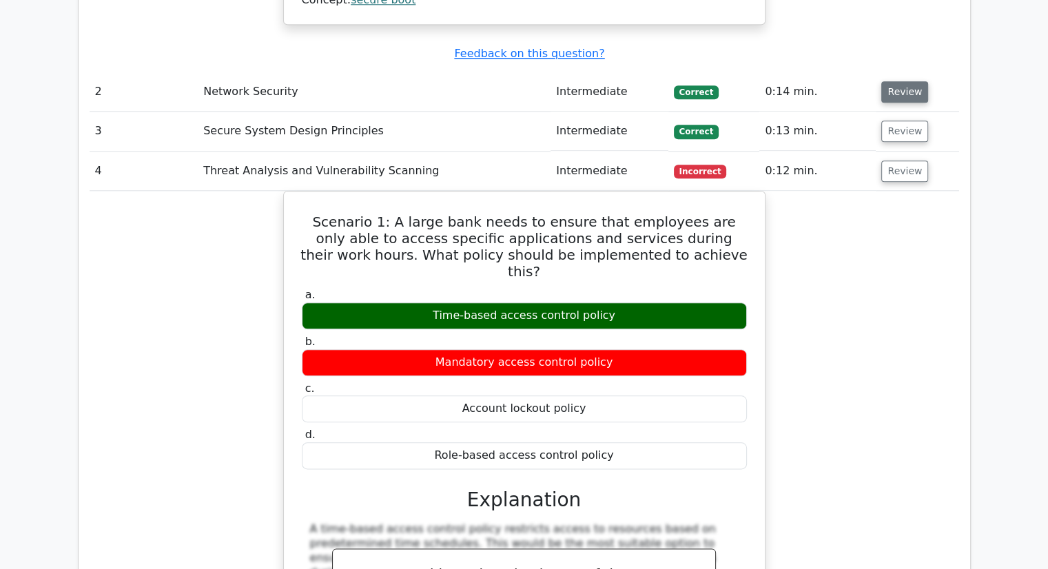
click at [893, 81] on button "Review" at bounding box center [904, 91] width 47 height 21
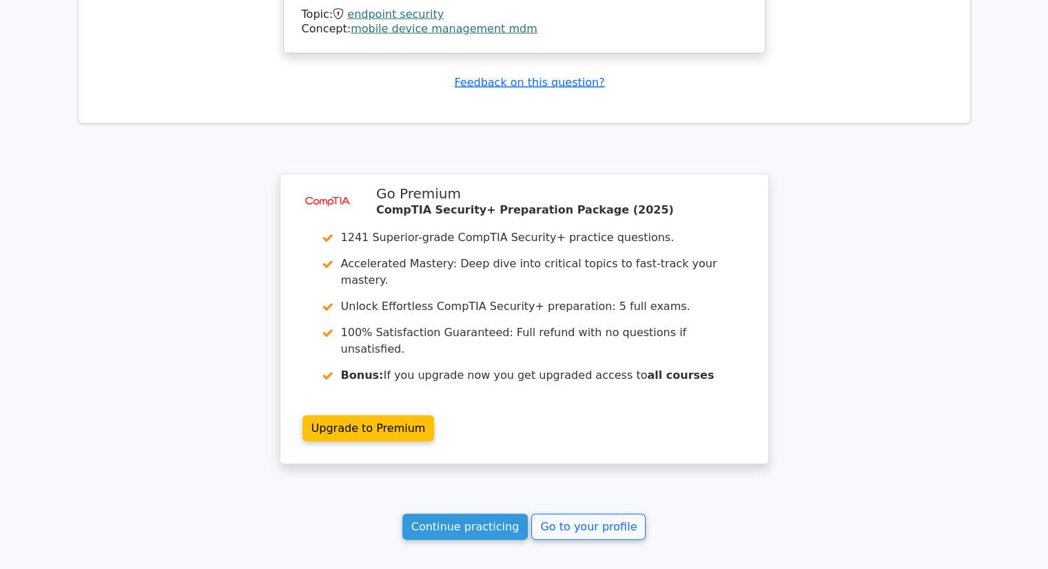
scroll to position [3262, 0]
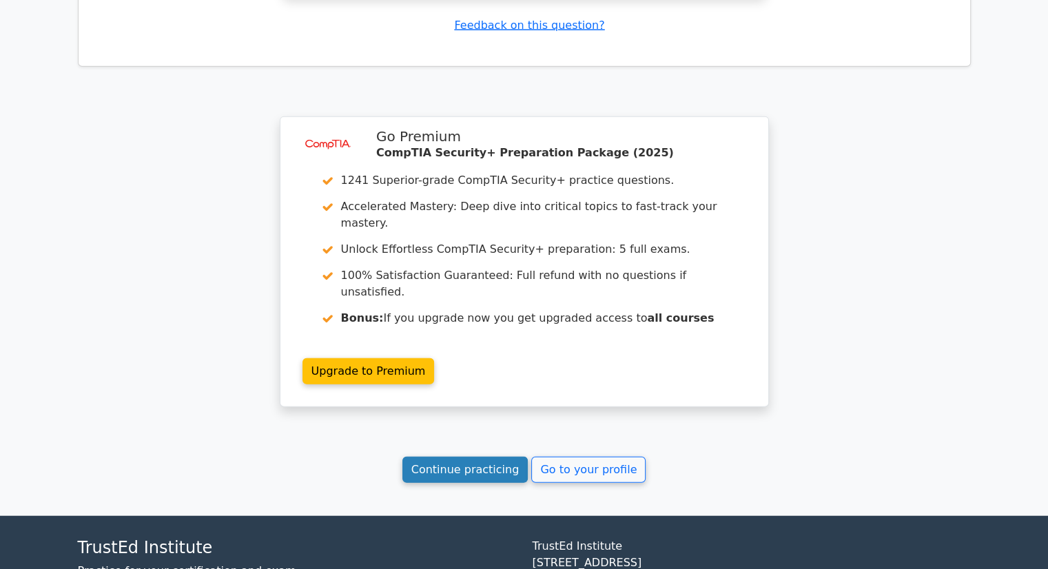
click at [455, 457] on link "Continue practicing" at bounding box center [465, 470] width 126 height 26
